Goal: Task Accomplishment & Management: Complete application form

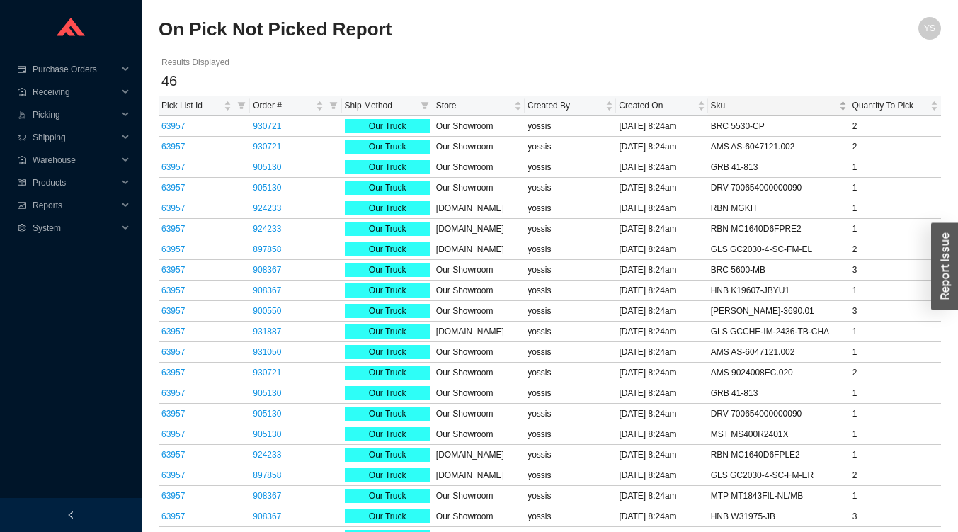
click at [742, 101] on span "Sku" at bounding box center [773, 105] width 125 height 14
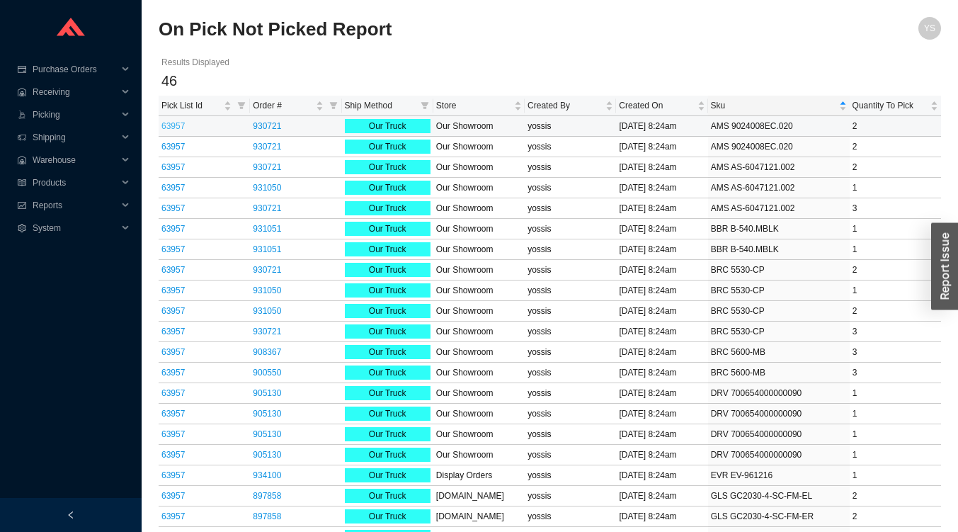
click at [173, 126] on link "63957" at bounding box center [172, 126] width 23 height 10
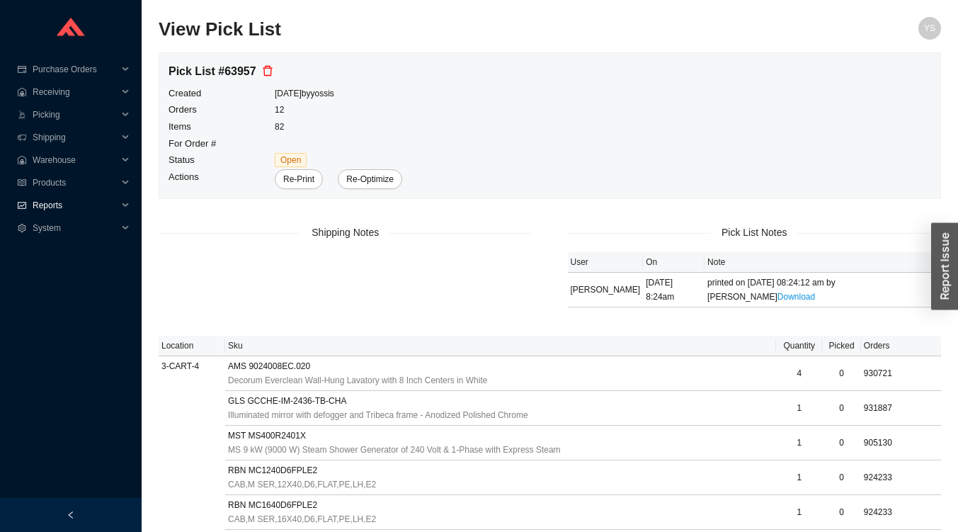
click at [40, 210] on span "Reports" at bounding box center [75, 205] width 85 height 23
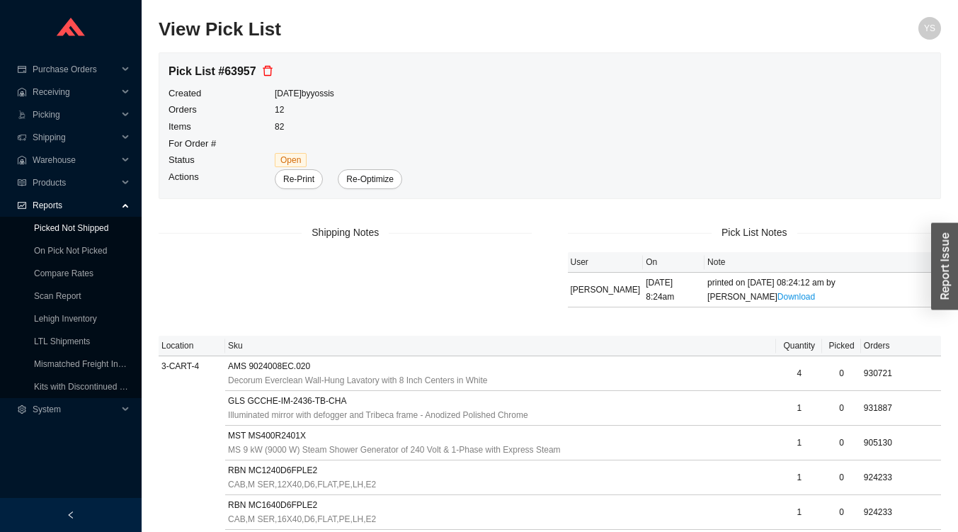
click at [35, 230] on link "Picked Not Shipped" at bounding box center [71, 228] width 74 height 10
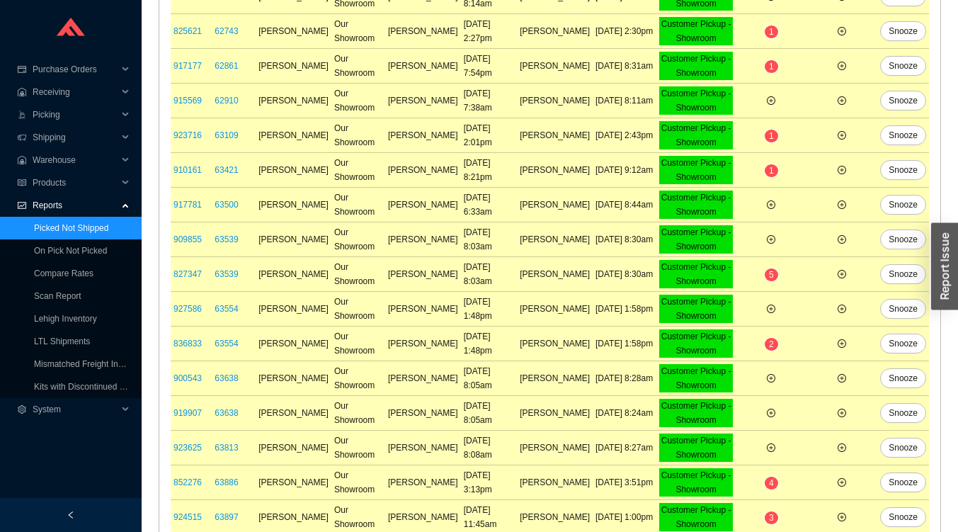
scroll to position [554, 0]
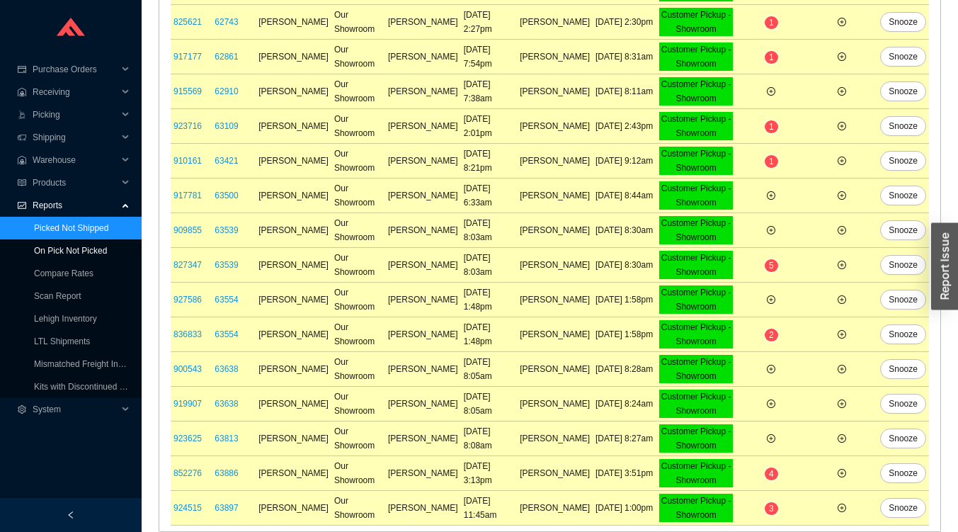
click at [59, 250] on link "On Pick Not Picked" at bounding box center [70, 251] width 73 height 10
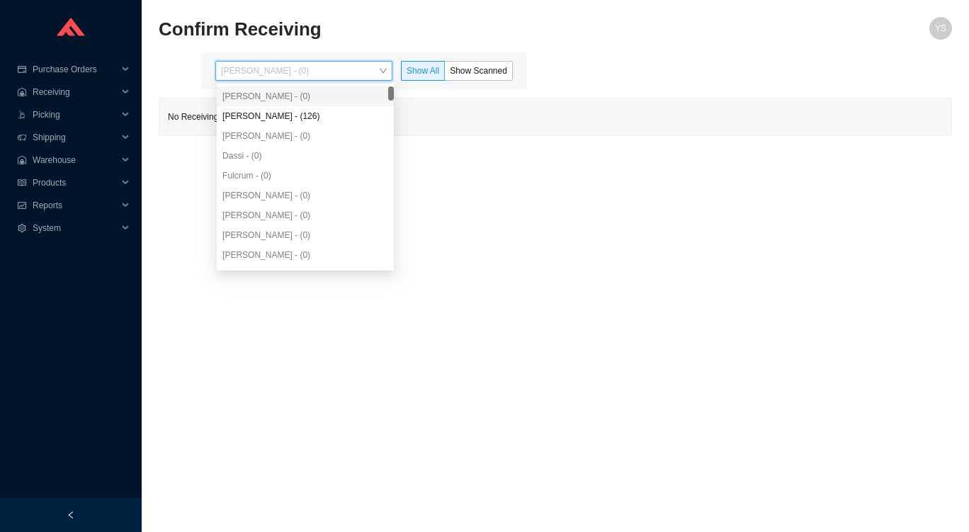
click at [253, 116] on div "Angel Negron - (126)" at bounding box center [305, 116] width 166 height 13
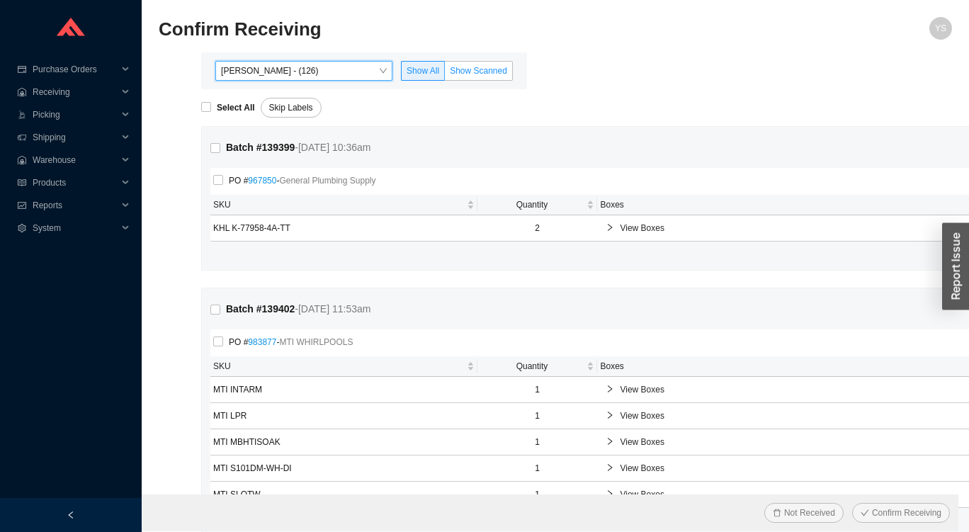
click at [483, 66] on span "Show Scanned" at bounding box center [478, 71] width 57 height 10
click at [445, 74] on input "Show Scanned" at bounding box center [445, 74] width 0 height 0
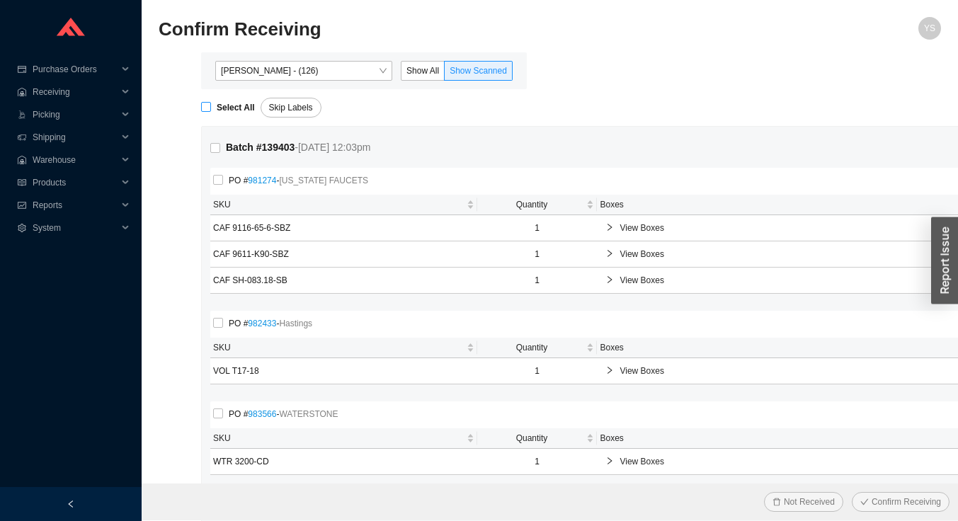
click at [209, 110] on input "Select All" at bounding box center [206, 107] width 10 height 10
checkbox input "true"
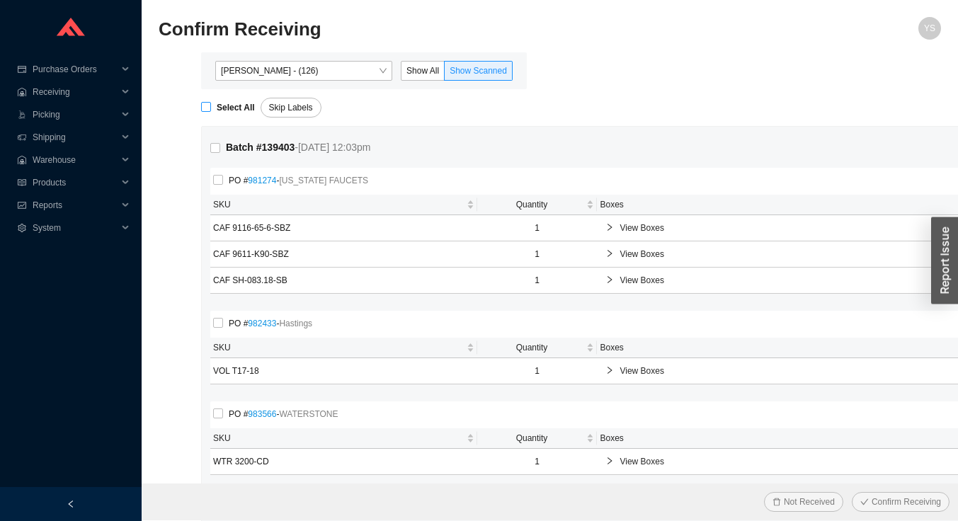
checkbox input "true"
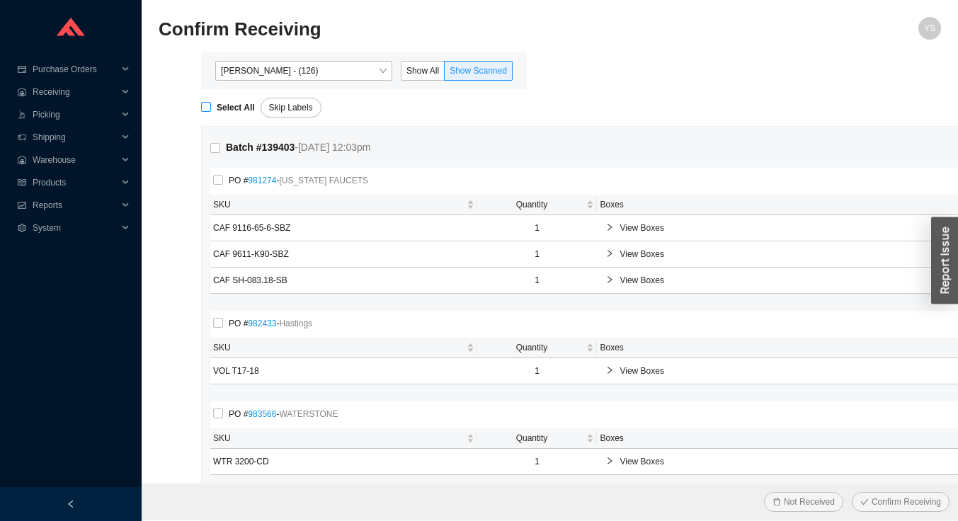
checkbox input "true"
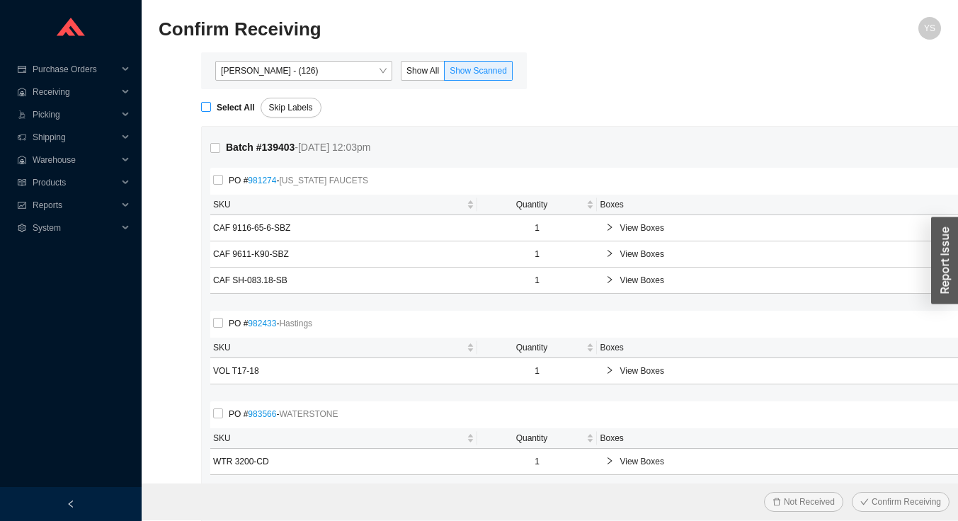
checkbox input "true"
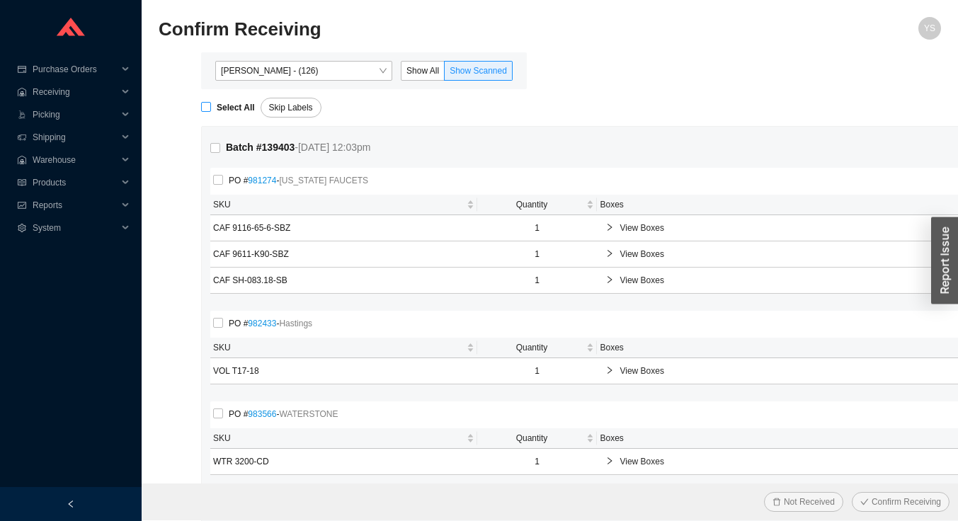
checkbox input "true"
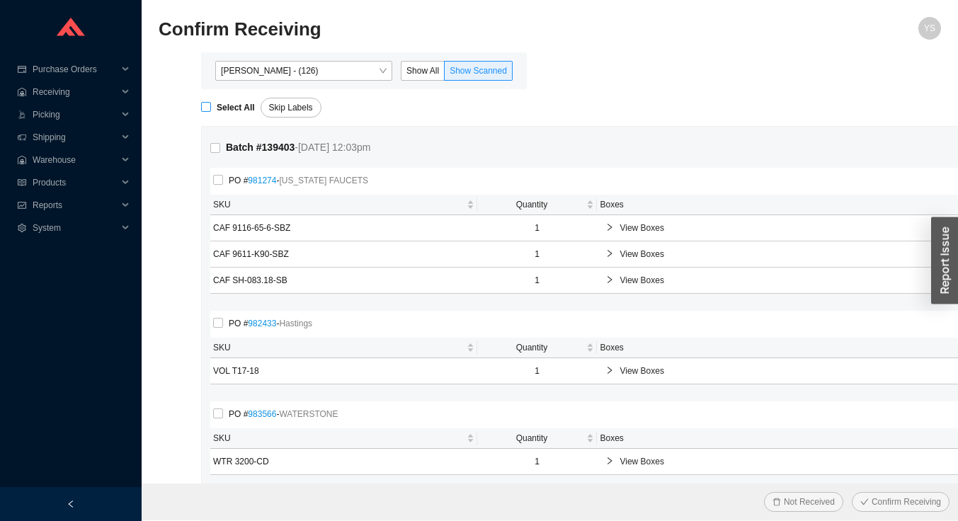
checkbox input "true"
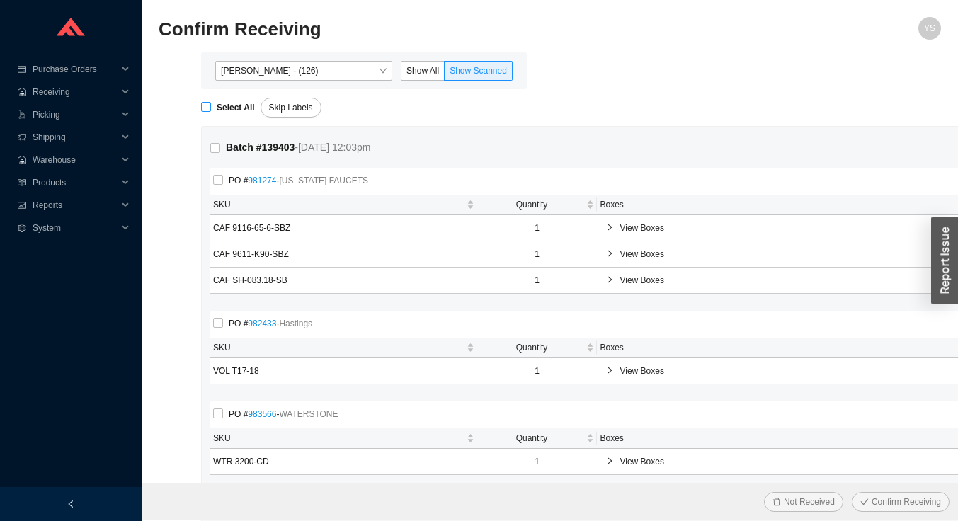
checkbox input "true"
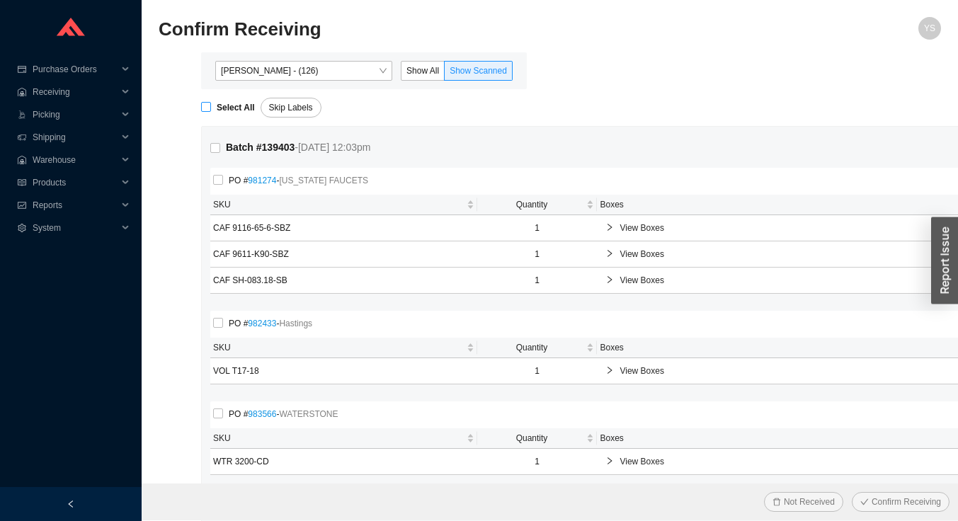
checkbox input "true"
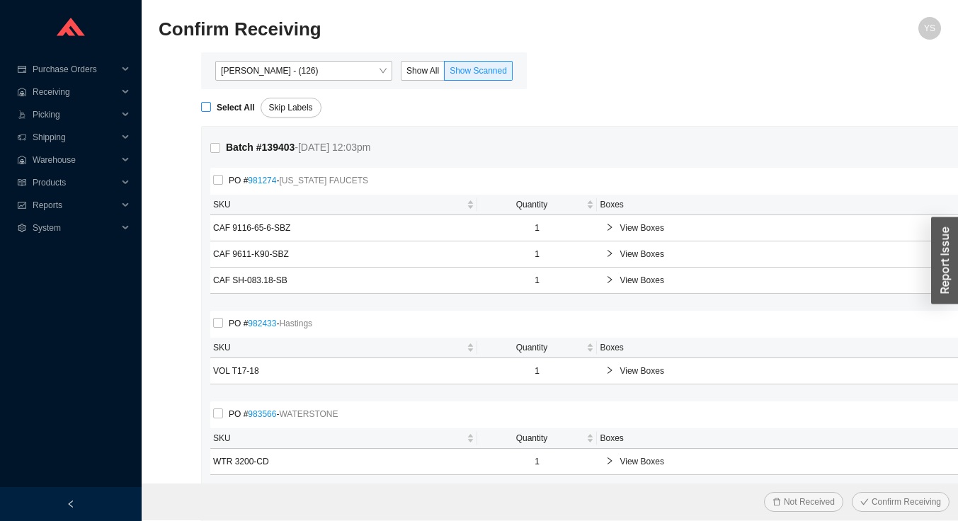
checkbox input "true"
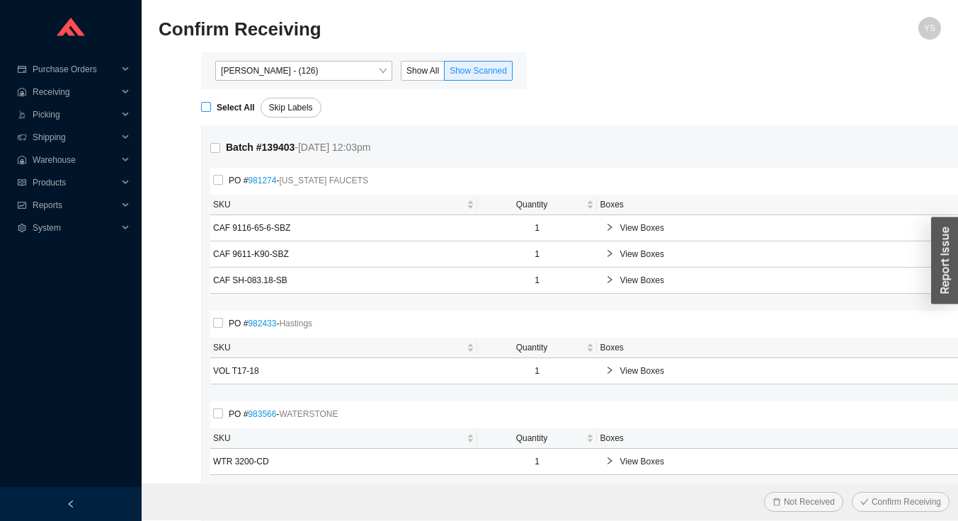
checkbox input "true"
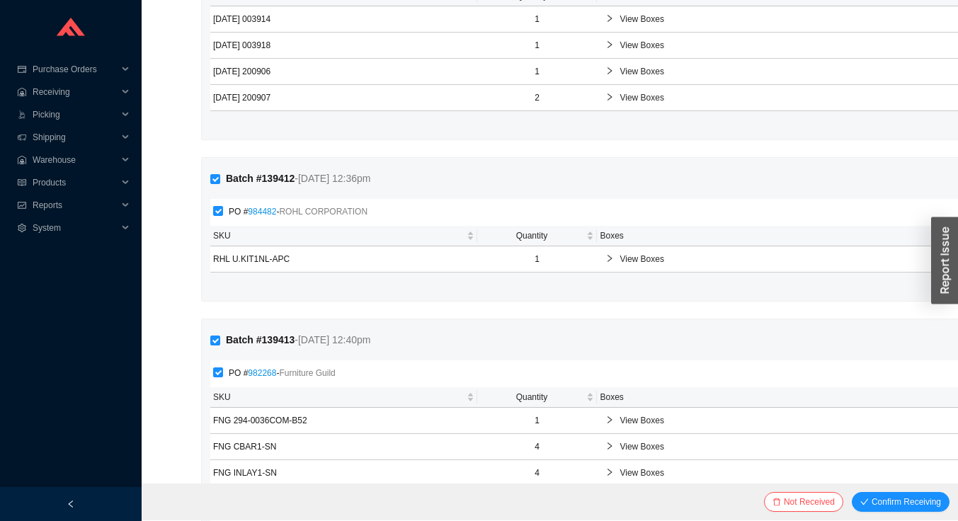
scroll to position [4195, 0]
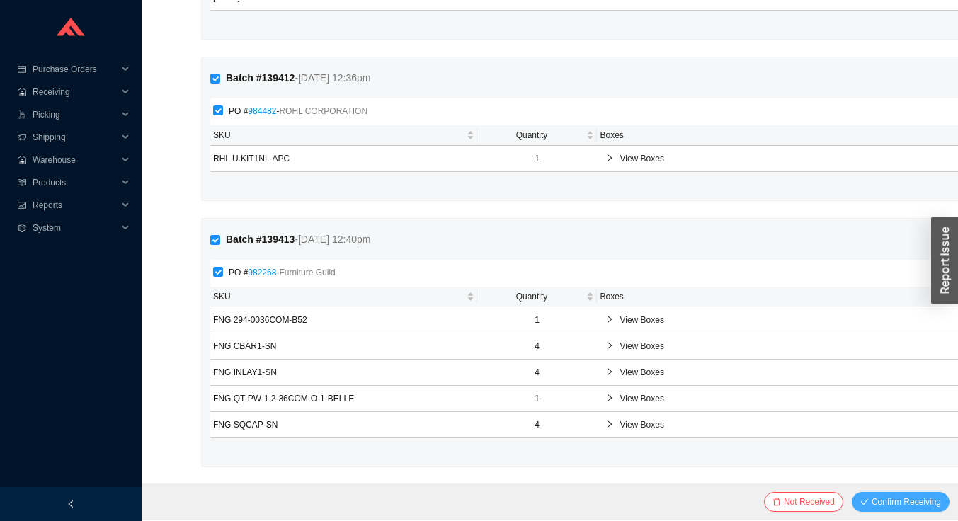
click at [882, 503] on span "Confirm Receiving" at bounding box center [906, 502] width 69 height 14
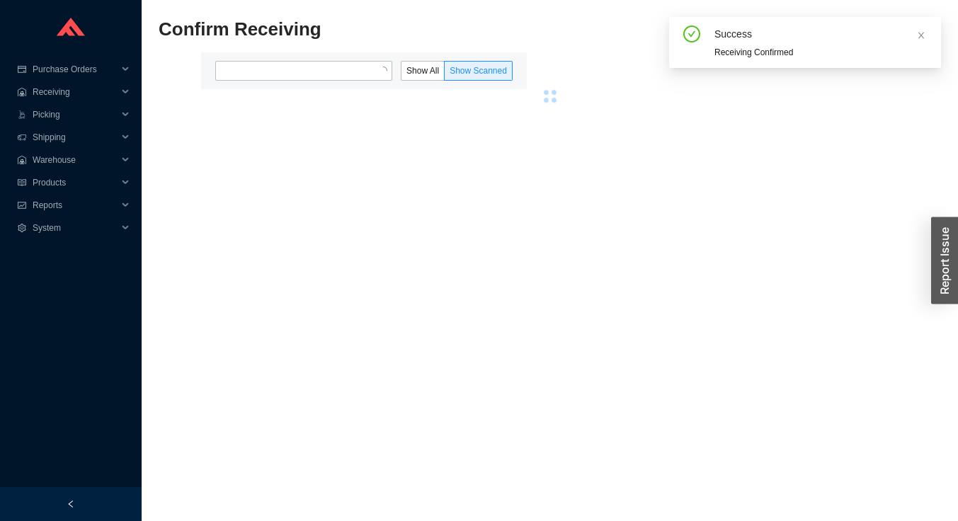
scroll to position [0, 0]
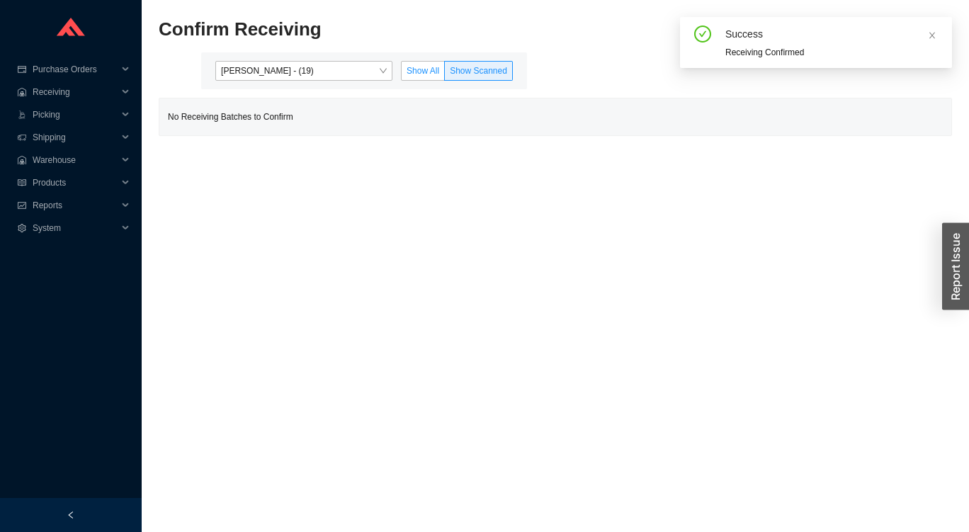
click at [429, 70] on span "Show All" at bounding box center [422, 71] width 33 height 10
click at [401, 74] on input "Show All" at bounding box center [401, 74] width 0 height 0
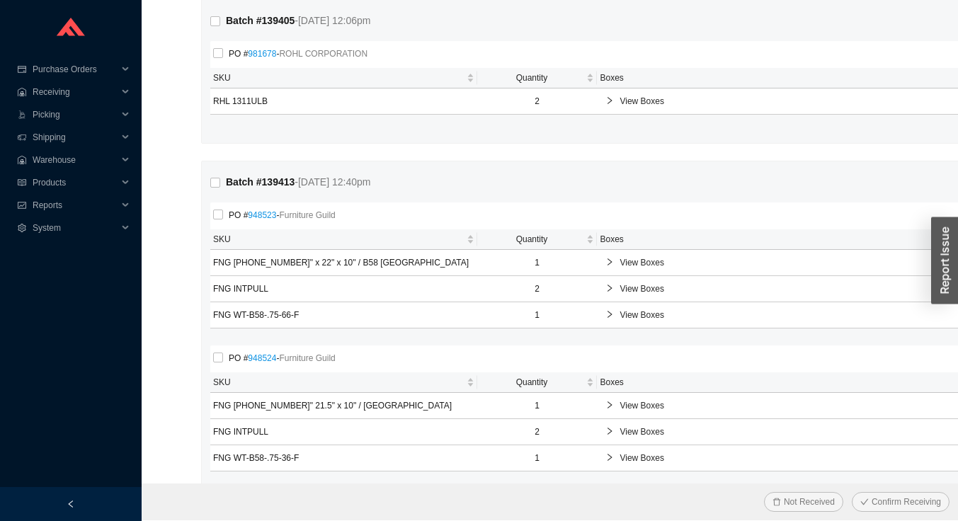
scroll to position [749, 0]
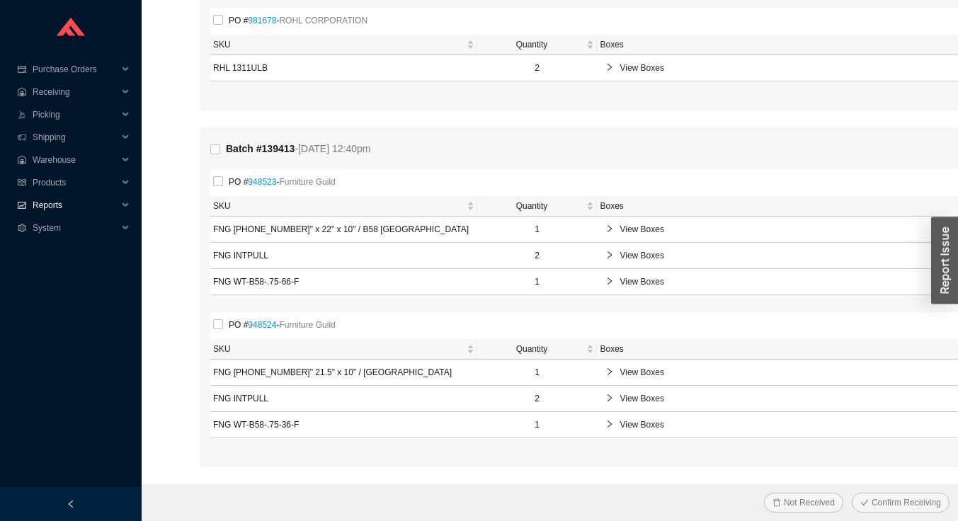
click at [37, 202] on span "Reports" at bounding box center [75, 205] width 85 height 23
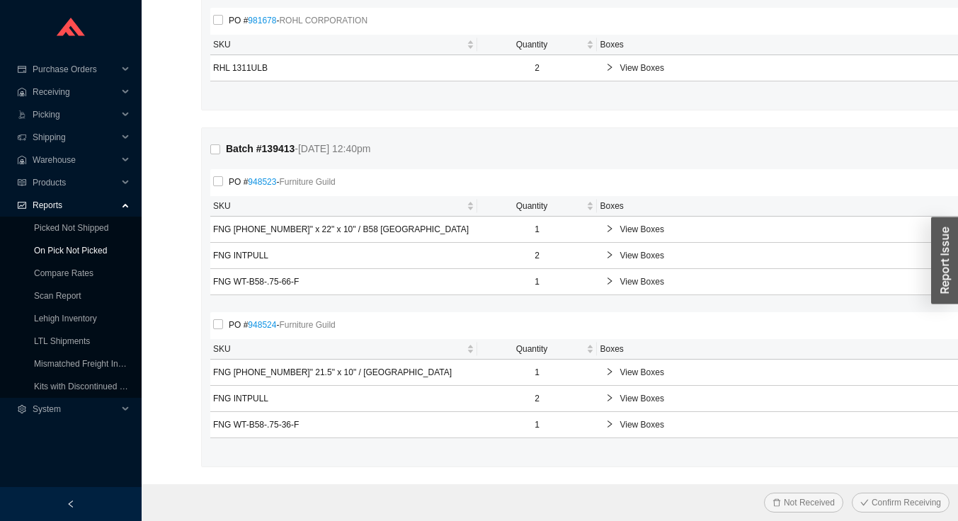
click at [37, 246] on link "On Pick Not Picked" at bounding box center [70, 251] width 73 height 10
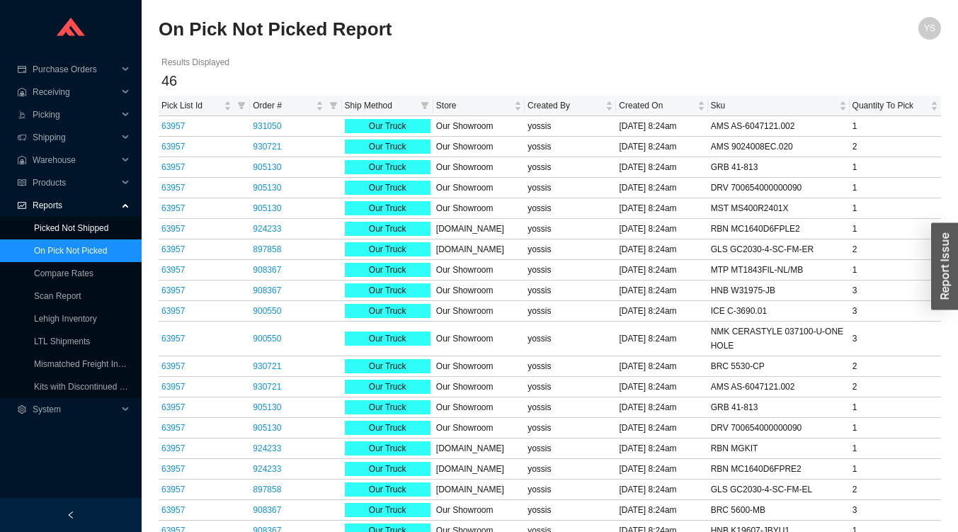
click at [40, 233] on link "Picked Not Shipped" at bounding box center [71, 228] width 74 height 10
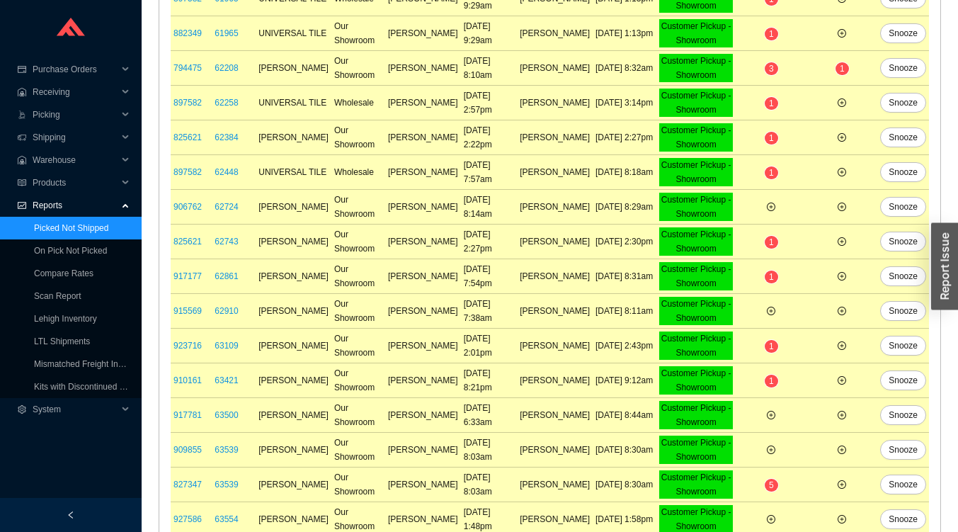
scroll to position [554, 0]
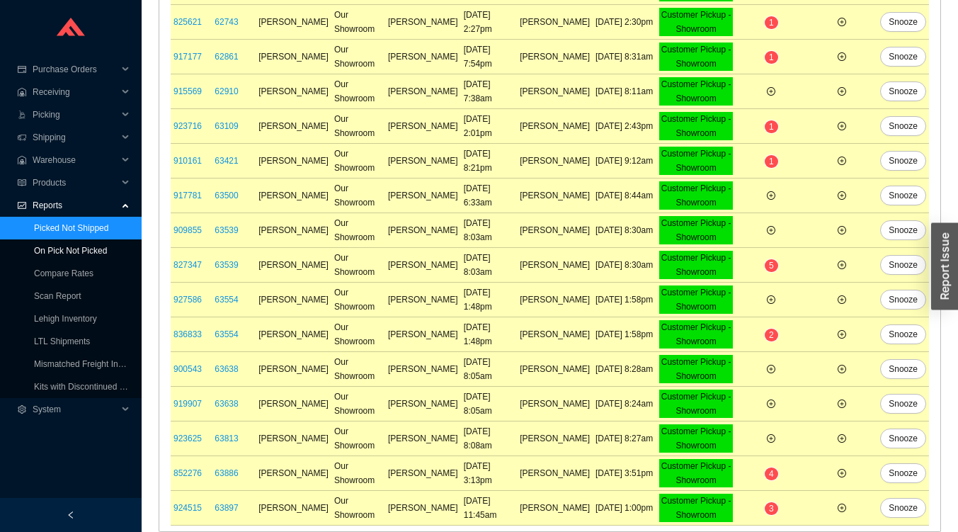
click at [38, 256] on link "On Pick Not Picked" at bounding box center [70, 251] width 73 height 10
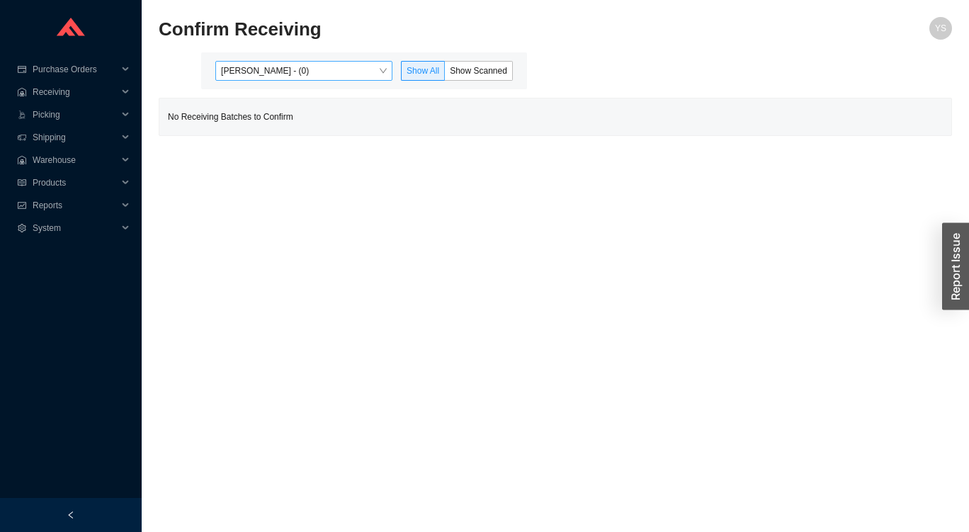
click at [246, 74] on span "Yossi Siff - (0)" at bounding box center [304, 71] width 166 height 18
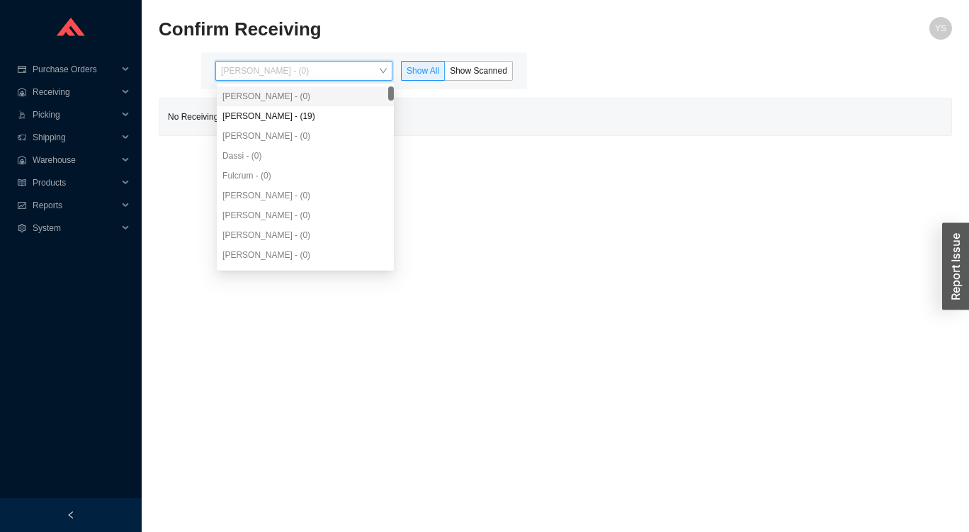
click at [239, 116] on div "Angel Negron - (19)" at bounding box center [305, 116] width 166 height 13
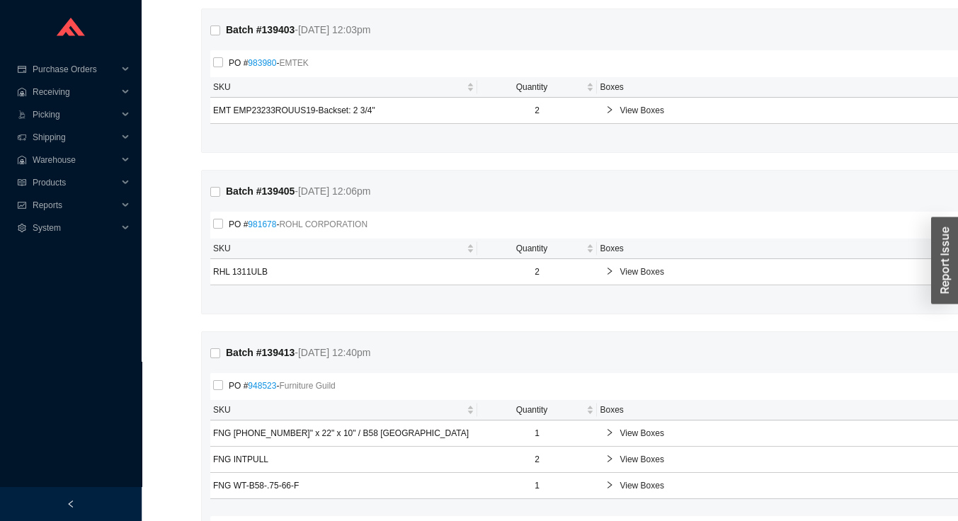
scroll to position [749, 0]
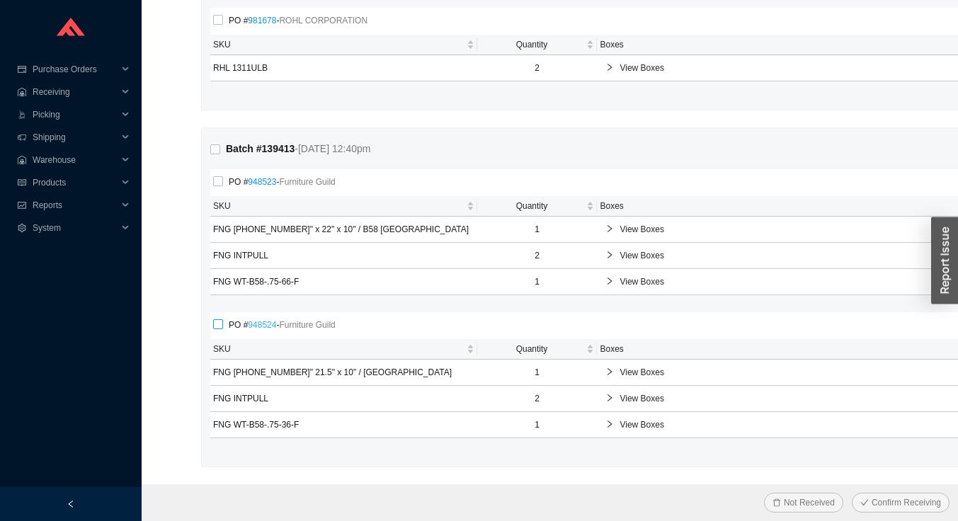
click at [257, 326] on link "948524" at bounding box center [262, 325] width 28 height 10
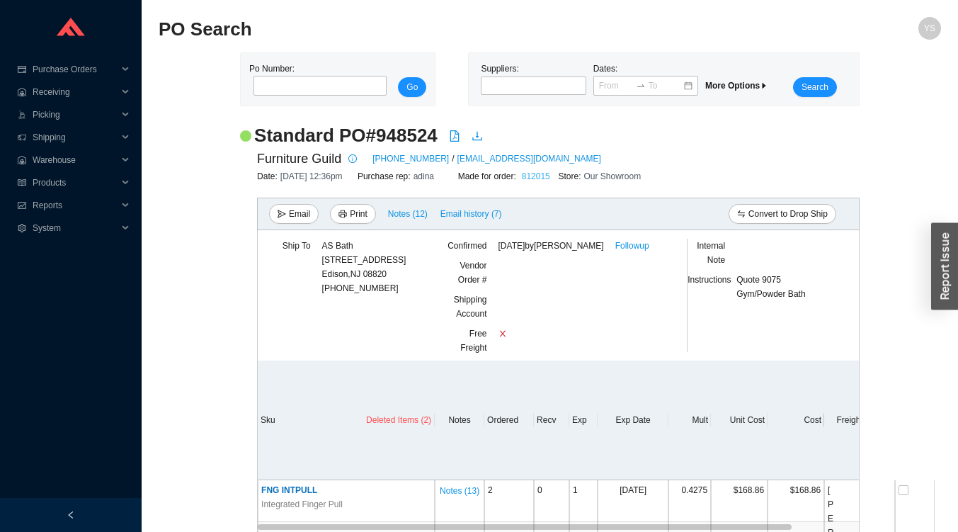
click at [540, 176] on link "812015" at bounding box center [536, 176] width 28 height 10
